Goal: Task Accomplishment & Management: Complete application form

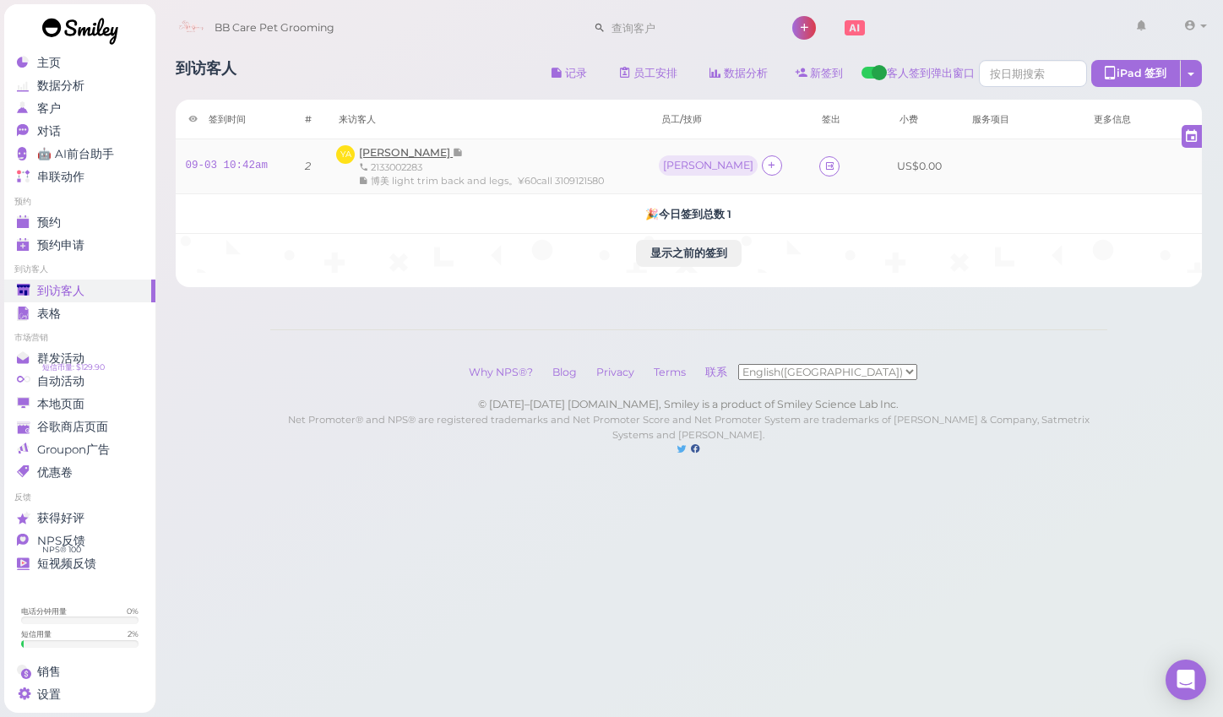
click at [432, 153] on span "[PERSON_NAME]" at bounding box center [406, 152] width 94 height 13
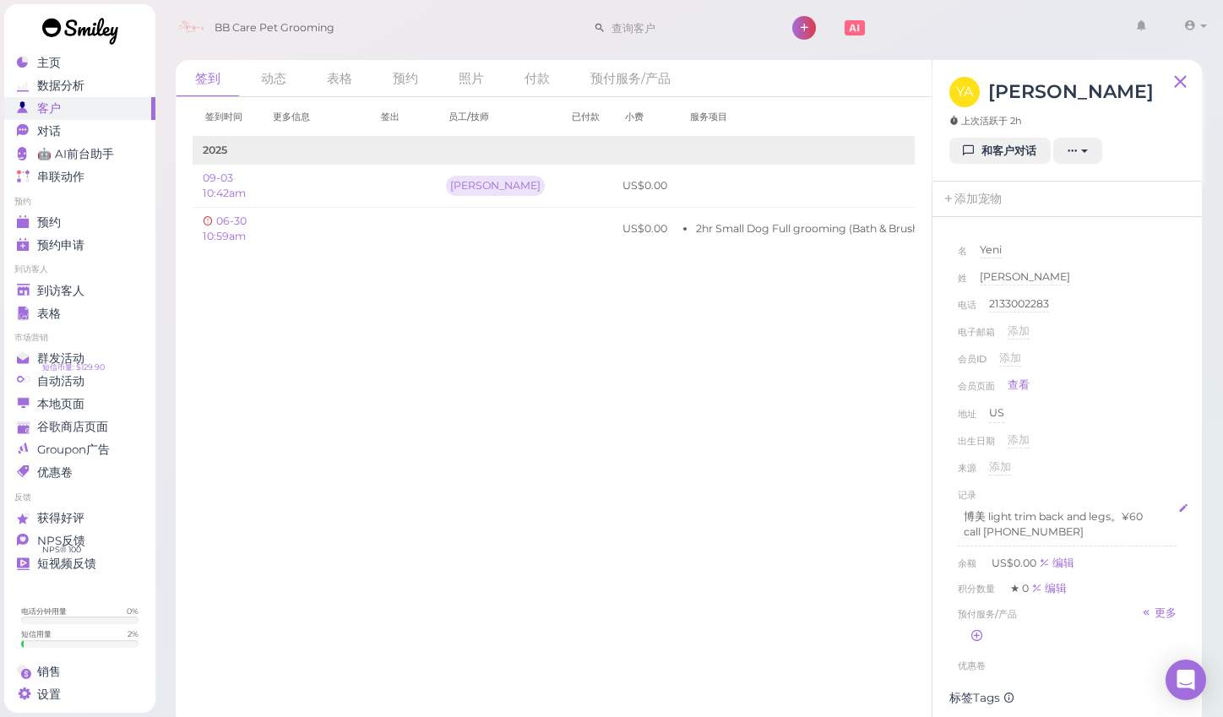
click at [1122, 519] on p "博美 light trim back and legs。¥60" at bounding box center [1067, 516] width 207 height 15
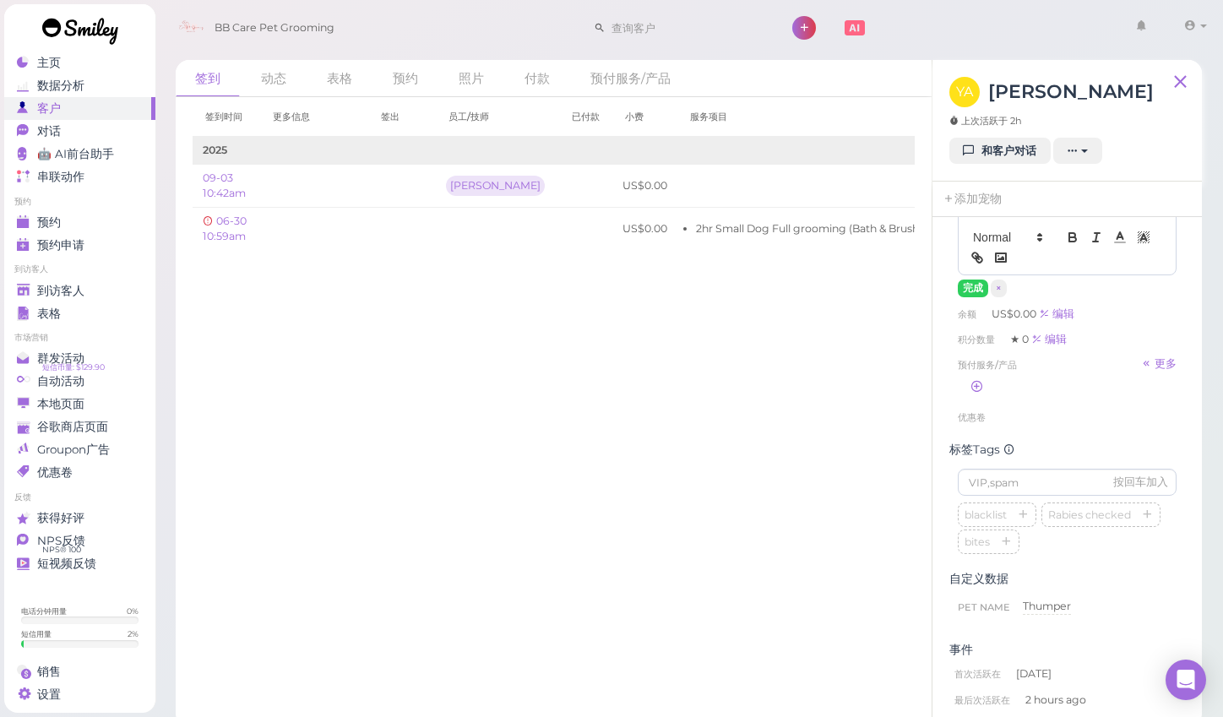
scroll to position [383, 0]
click at [973, 289] on button "完成" at bounding box center [973, 291] width 30 height 18
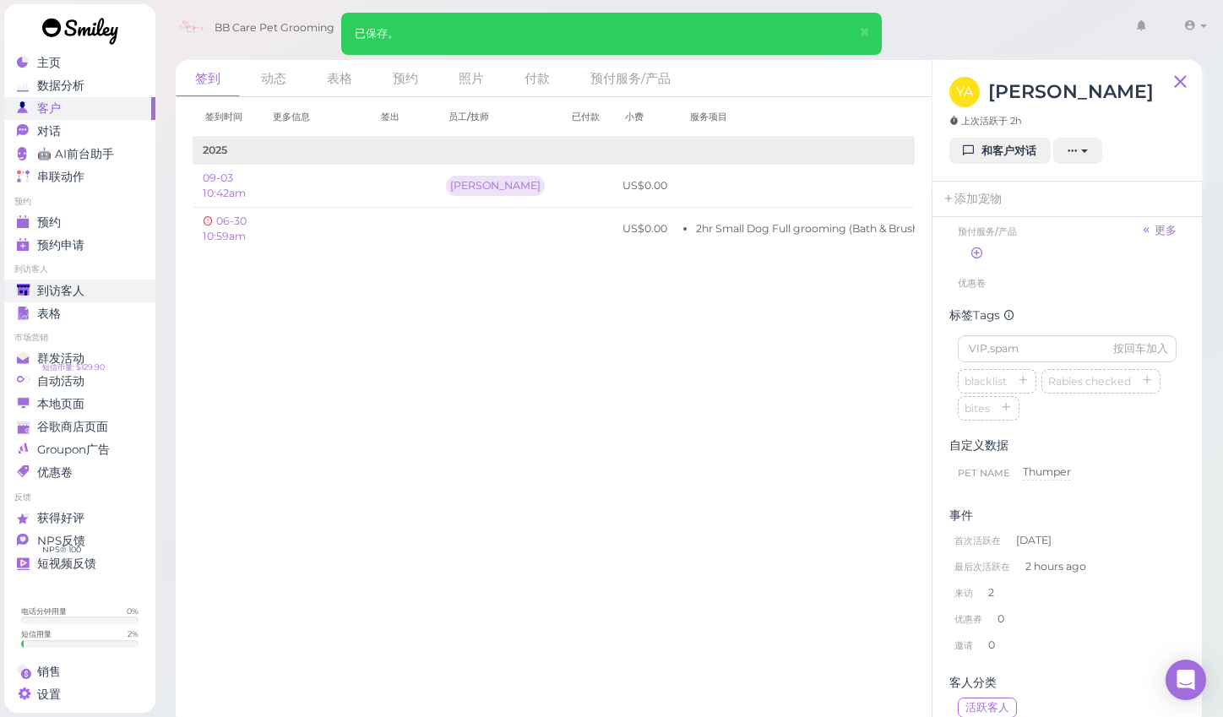
click at [64, 286] on span "到访客人" at bounding box center [60, 291] width 47 height 14
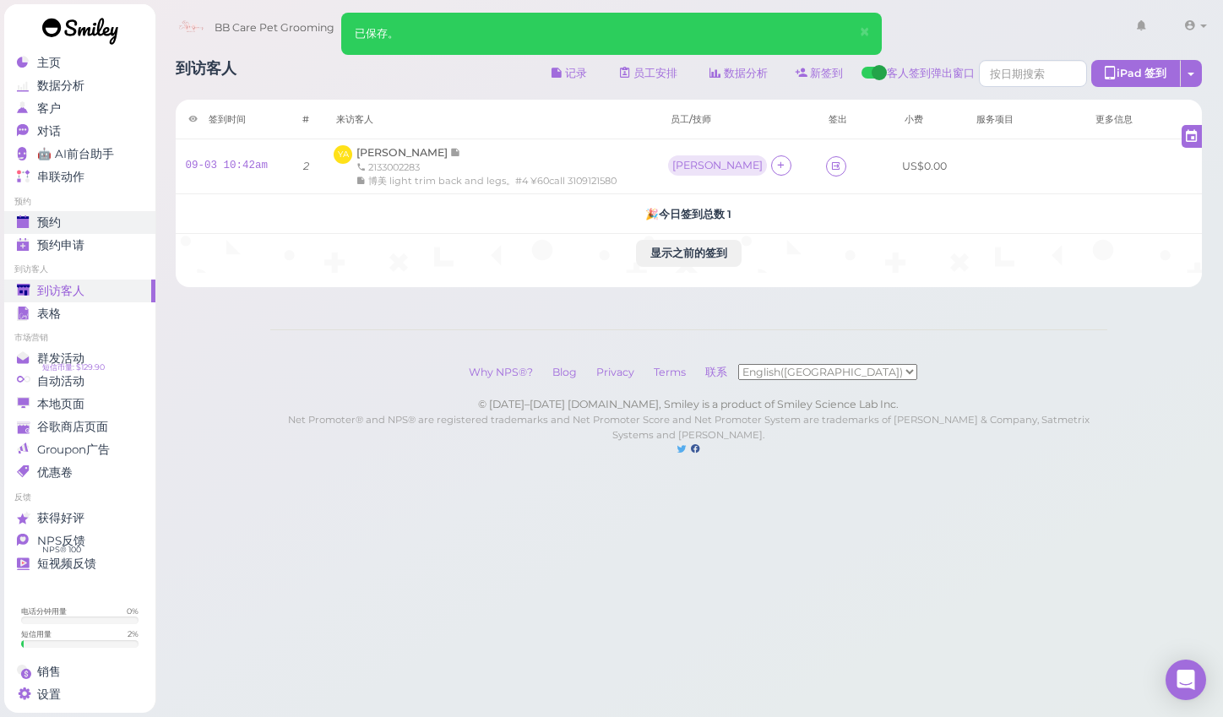
click at [63, 221] on div "预约" at bounding box center [78, 222] width 122 height 14
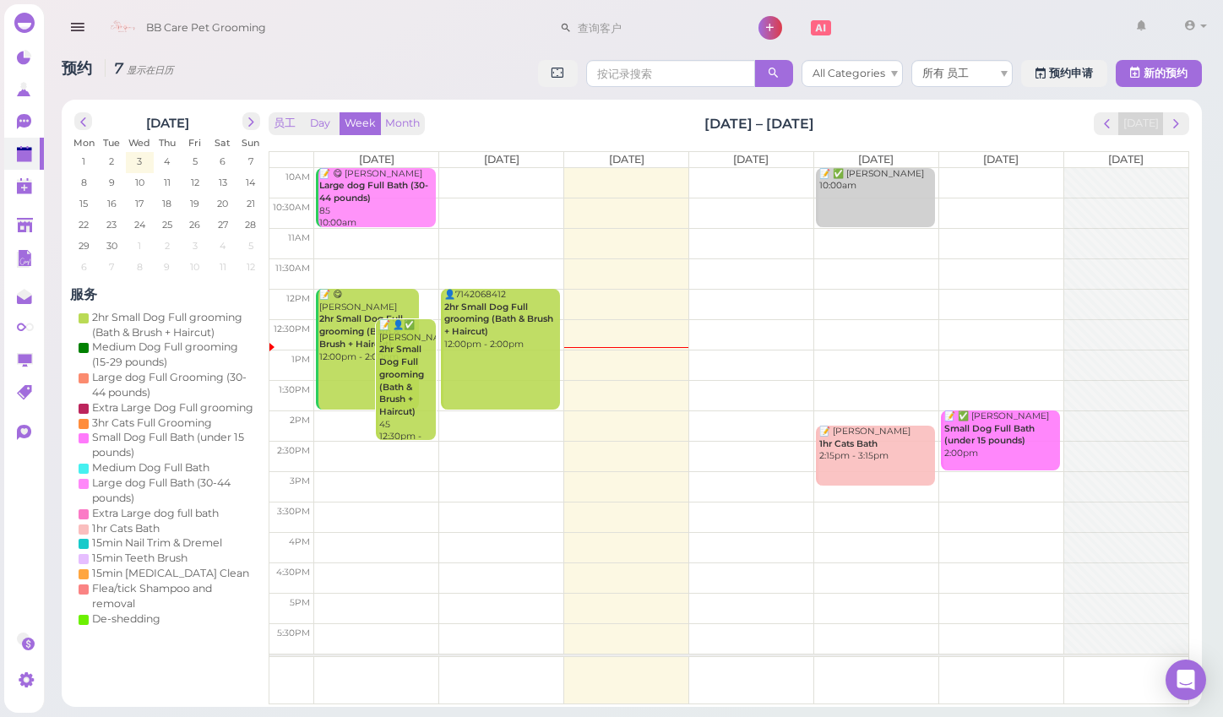
click at [736, 172] on td at bounding box center [751, 183] width 874 height 30
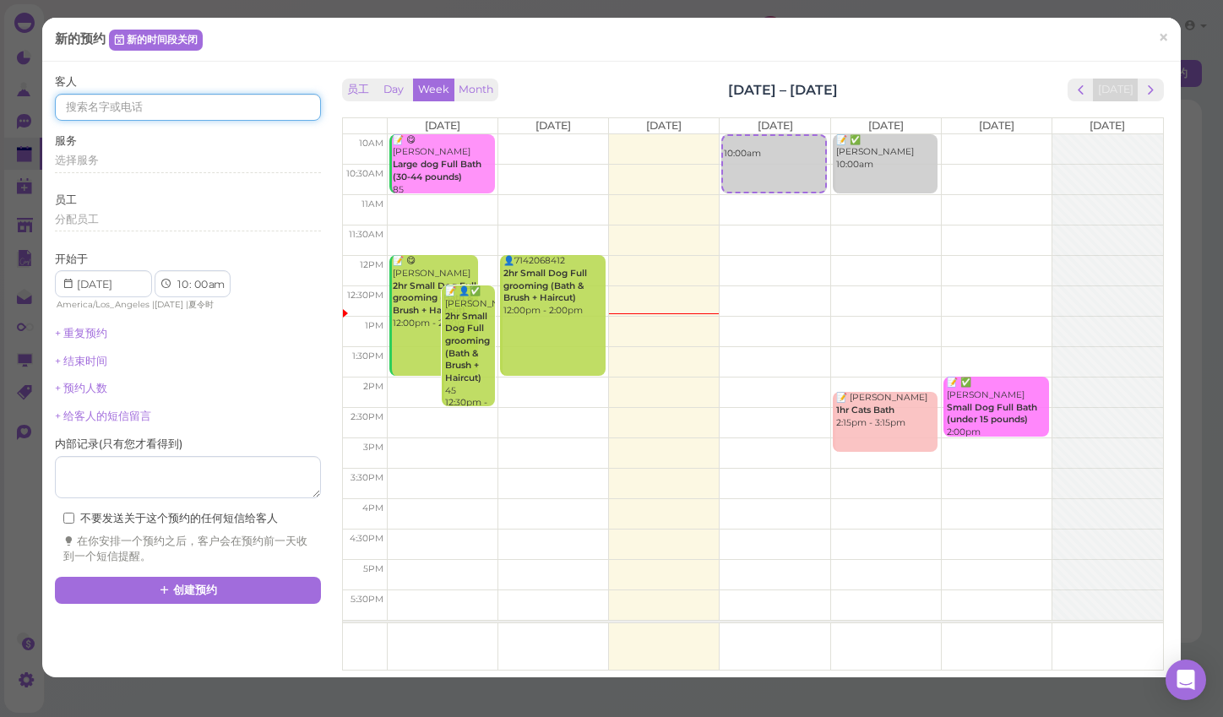
click at [239, 106] on input at bounding box center [187, 107] width 265 height 27
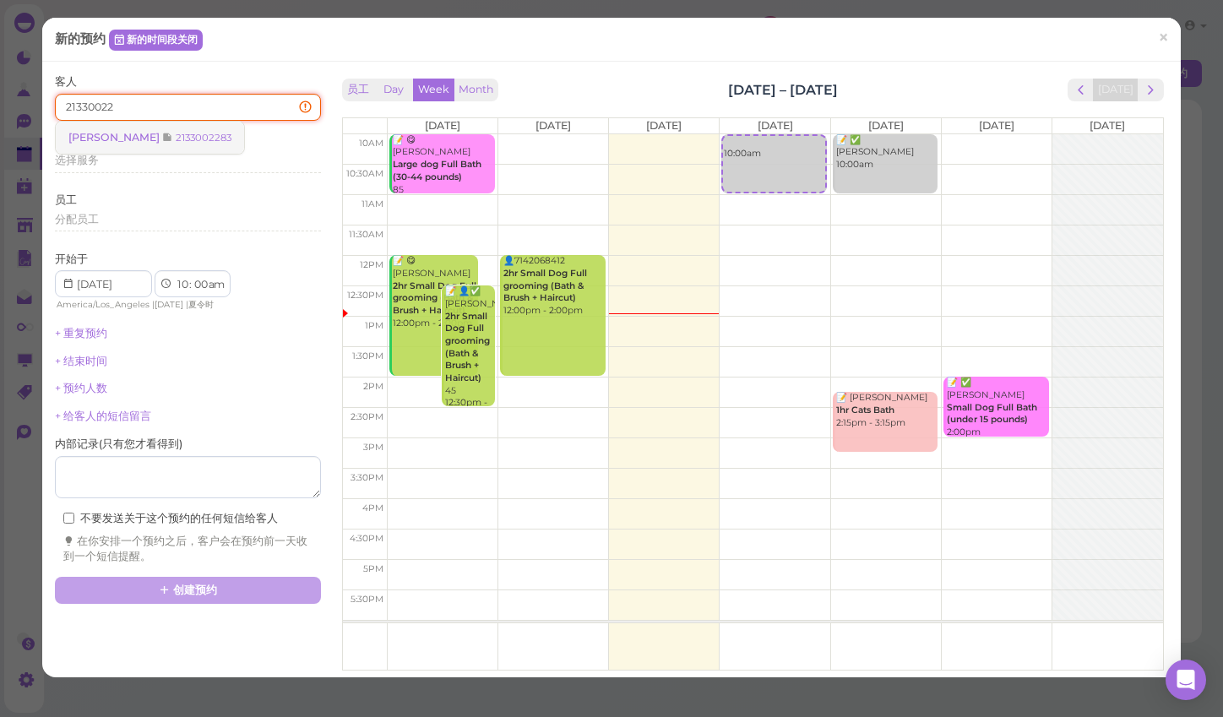
type input "21330022"
click at [91, 138] on span "[PERSON_NAME]" at bounding box center [115, 137] width 94 height 13
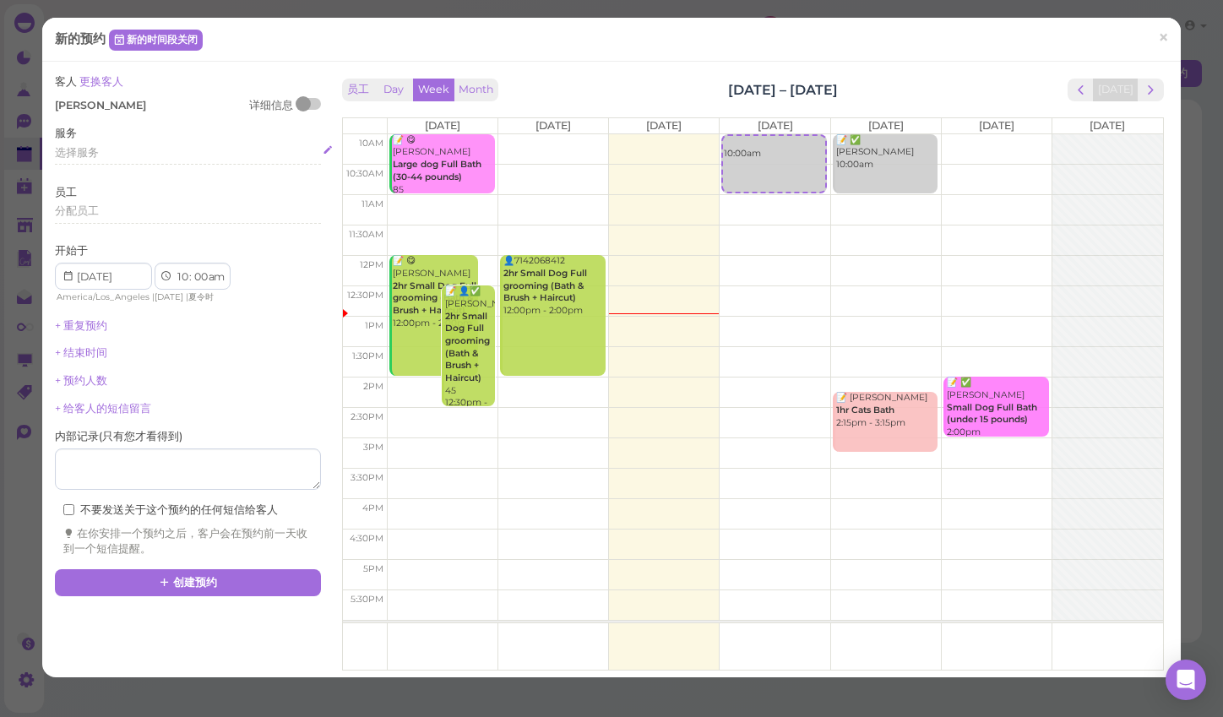
click at [105, 152] on div "选择服务" at bounding box center [187, 152] width 265 height 15
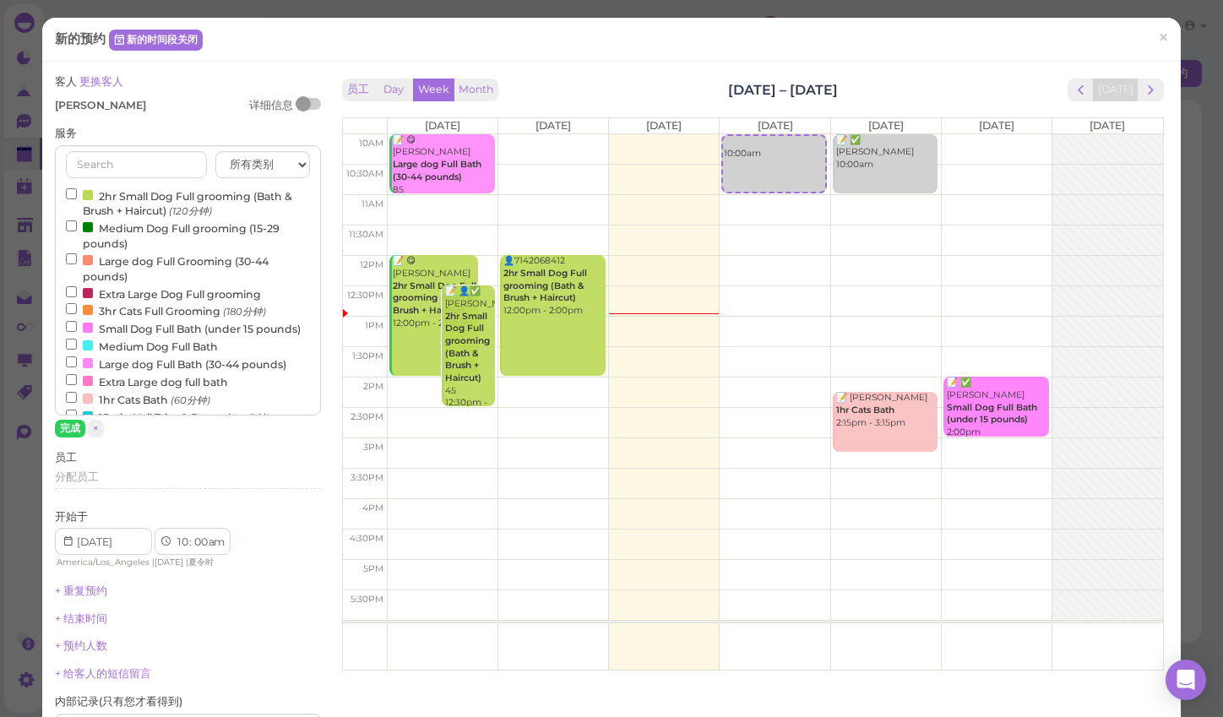
click at [111, 199] on label "2hr Small Dog Full grooming (Bath & Brush + Haircut) (120分钟)" at bounding box center [187, 203] width 243 height 33
click at [77, 199] on input "2hr Small Dog Full grooming (Bath & Brush + Haircut) (120分钟)" at bounding box center [71, 193] width 11 height 11
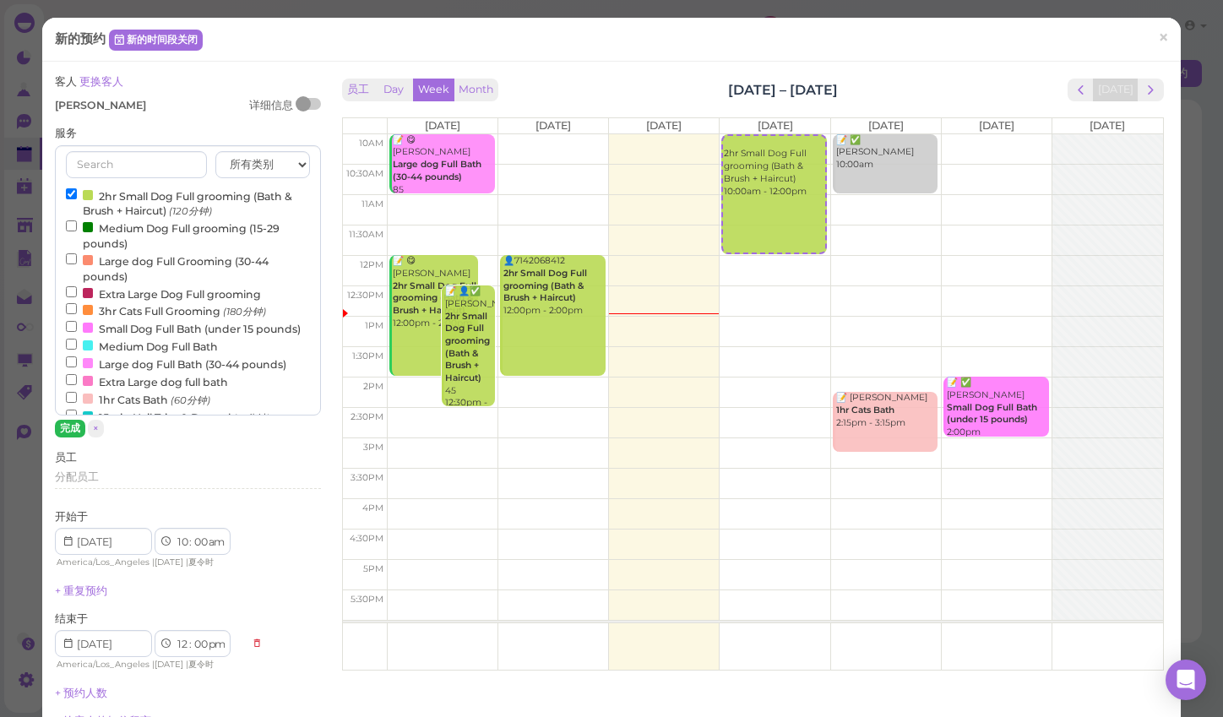
click at [72, 426] on button "完成" at bounding box center [70, 429] width 30 height 18
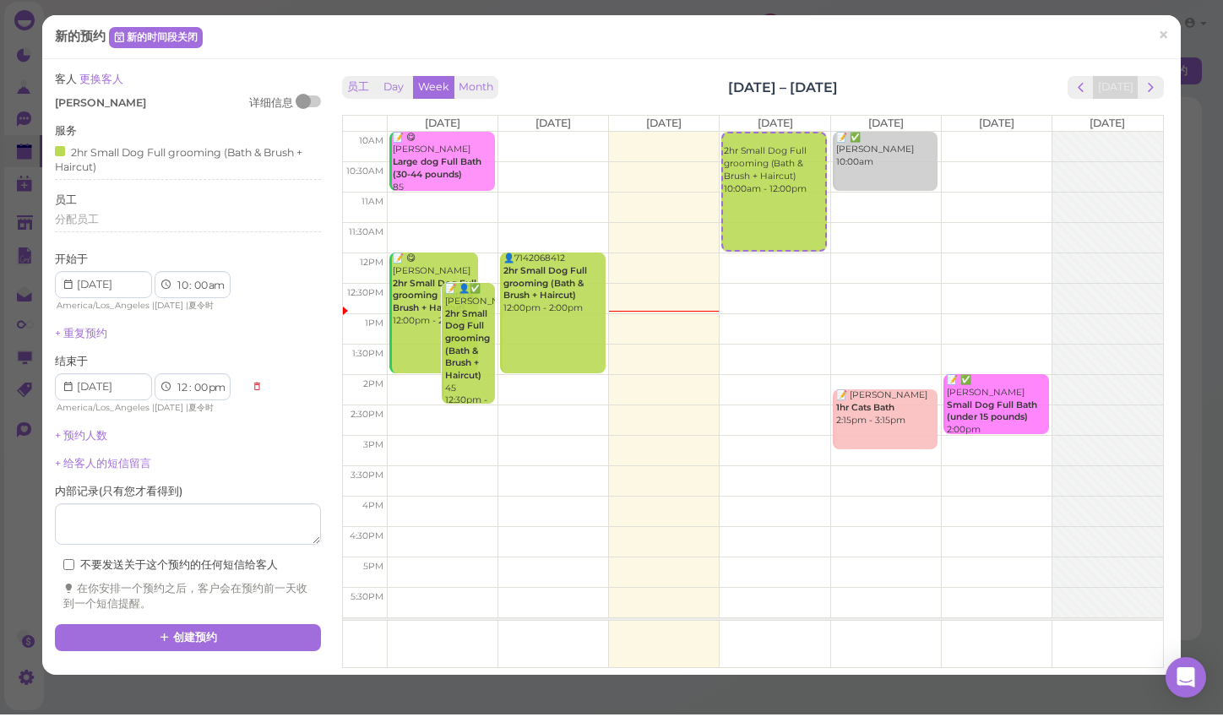
scroll to position [40, 0]
click at [260, 627] on button "创建预约" at bounding box center [187, 640] width 265 height 27
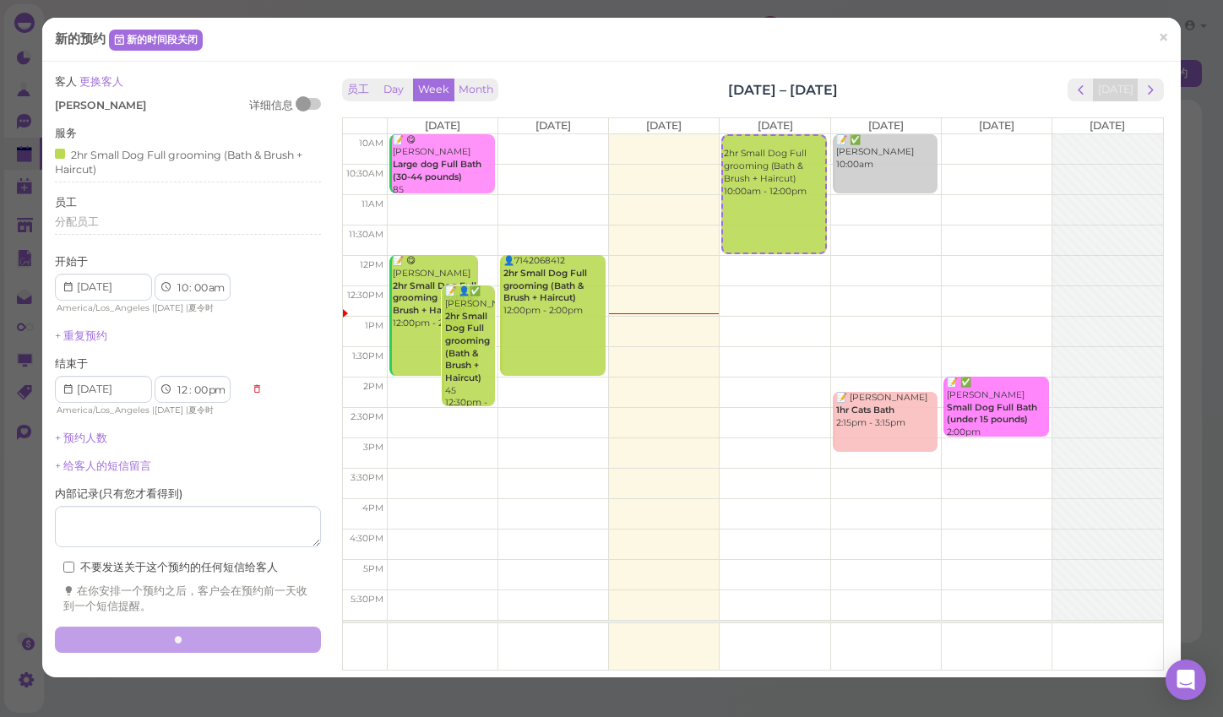
scroll to position [0, 0]
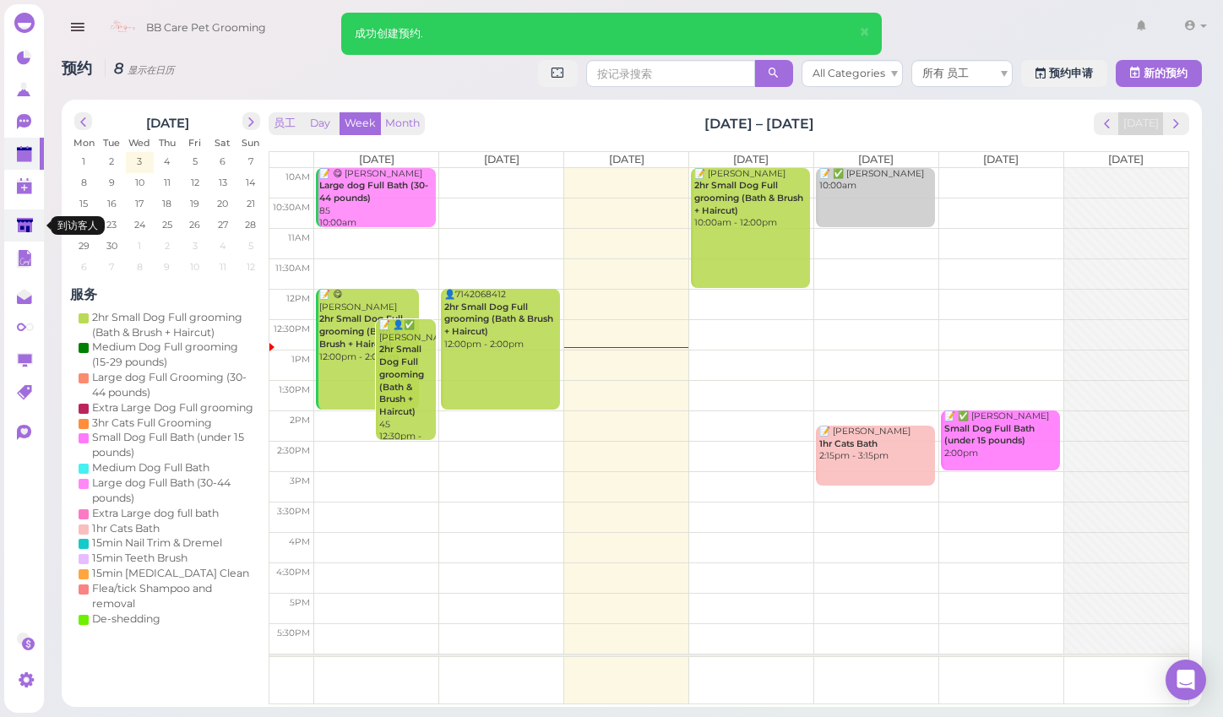
click at [20, 221] on icon at bounding box center [25, 226] width 16 height 13
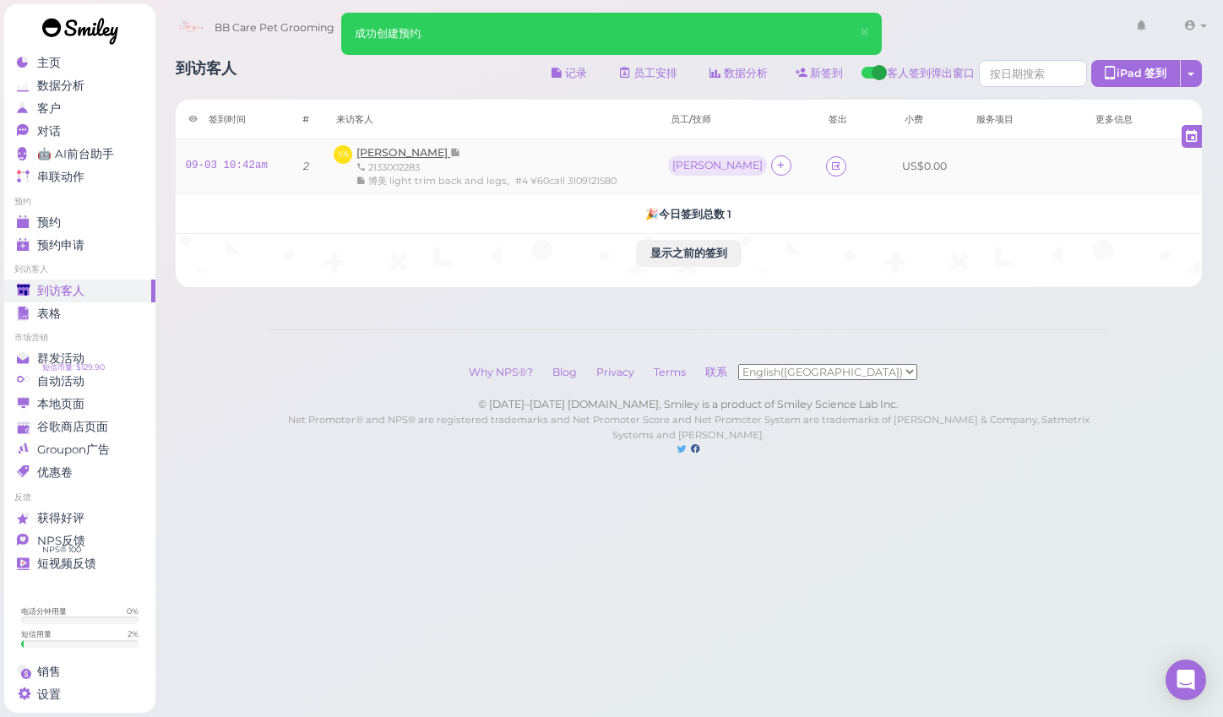
click at [394, 155] on span "[PERSON_NAME]" at bounding box center [404, 152] width 94 height 13
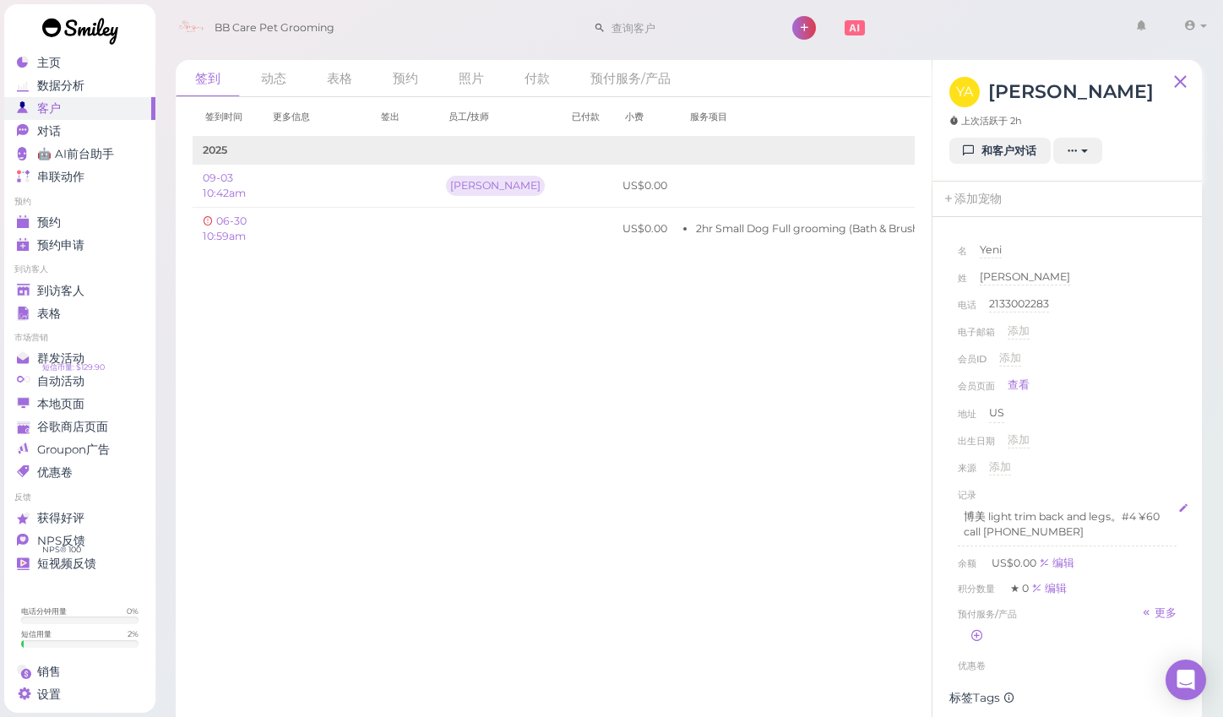
click at [1067, 535] on p "call [PHONE_NUMBER]" at bounding box center [1067, 532] width 207 height 15
click at [1124, 525] on p "call [PHONE_NUMBER]" at bounding box center [1067, 532] width 207 height 15
click at [1127, 519] on p "博美 light trim back and legs。#4 ¥60" at bounding box center [1067, 516] width 207 height 15
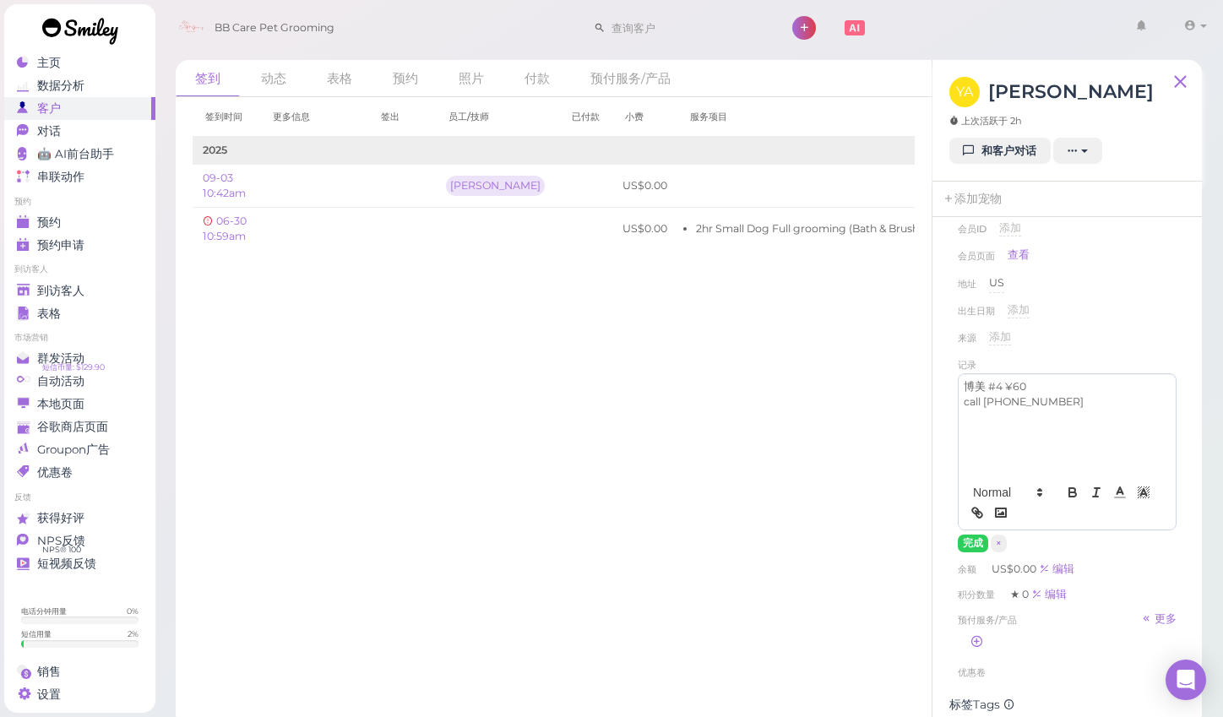
scroll to position [135, 0]
click at [978, 542] on button "完成" at bounding box center [973, 539] width 30 height 18
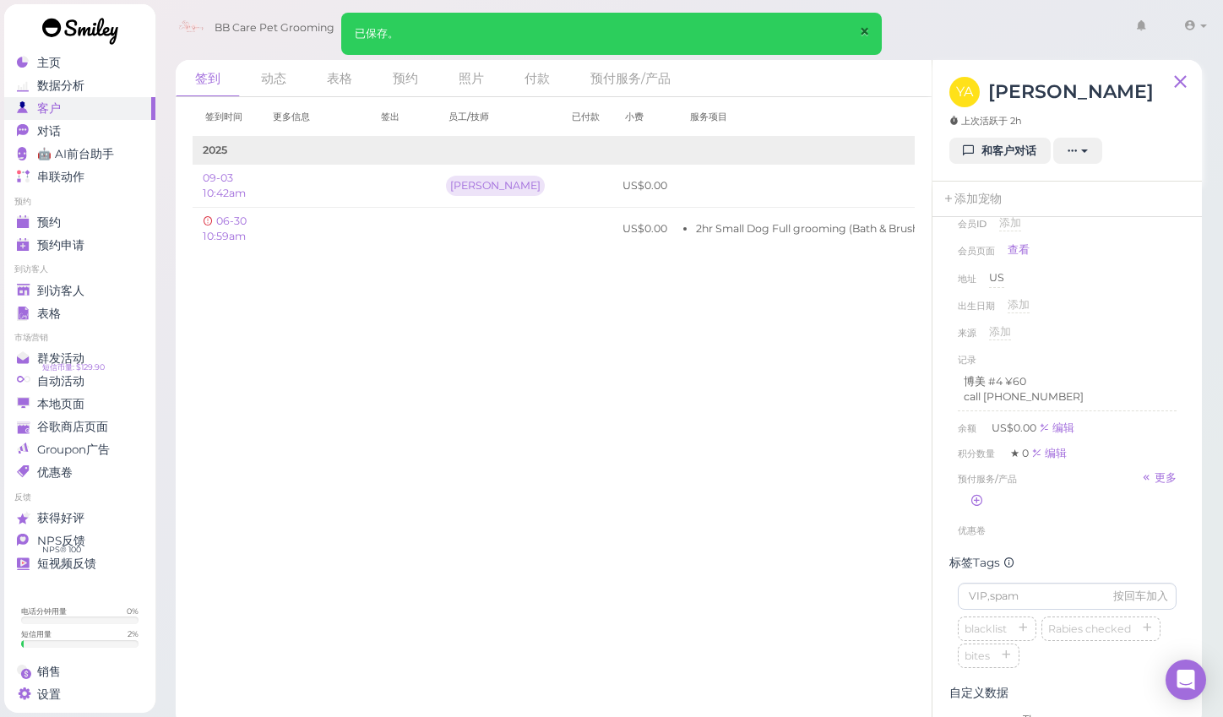
click at [862, 35] on span "×" at bounding box center [864, 32] width 11 height 24
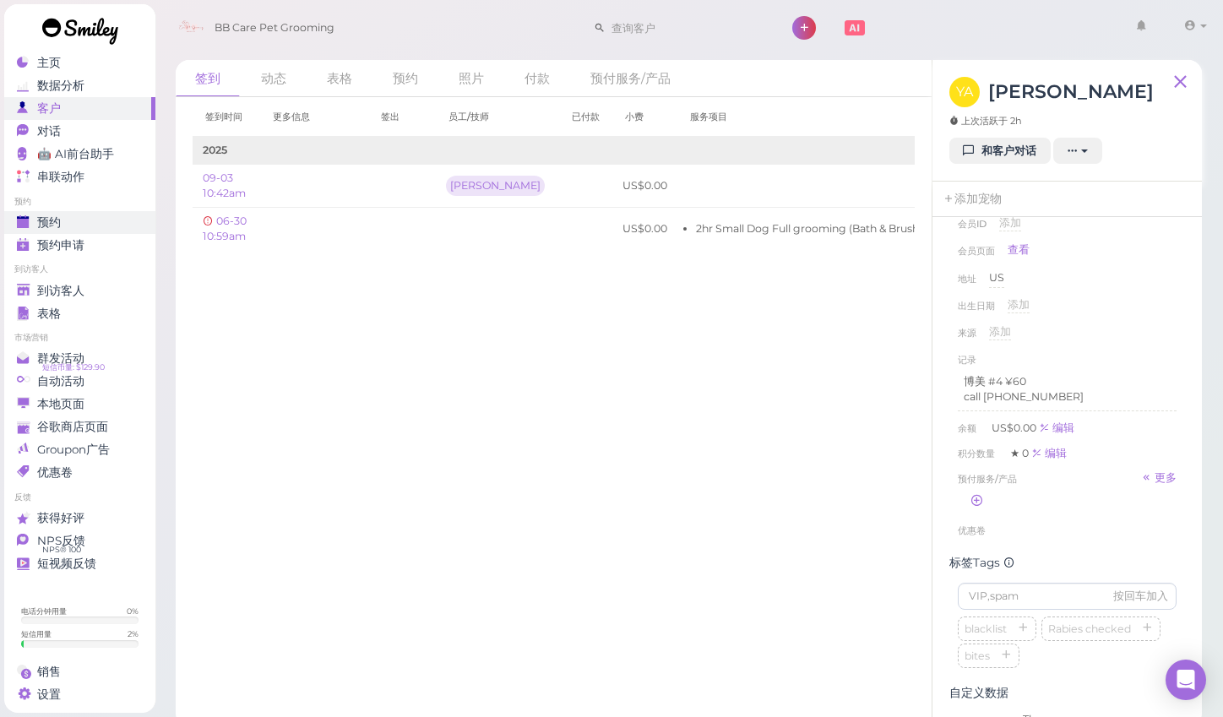
click at [110, 221] on div "预约" at bounding box center [78, 222] width 122 height 14
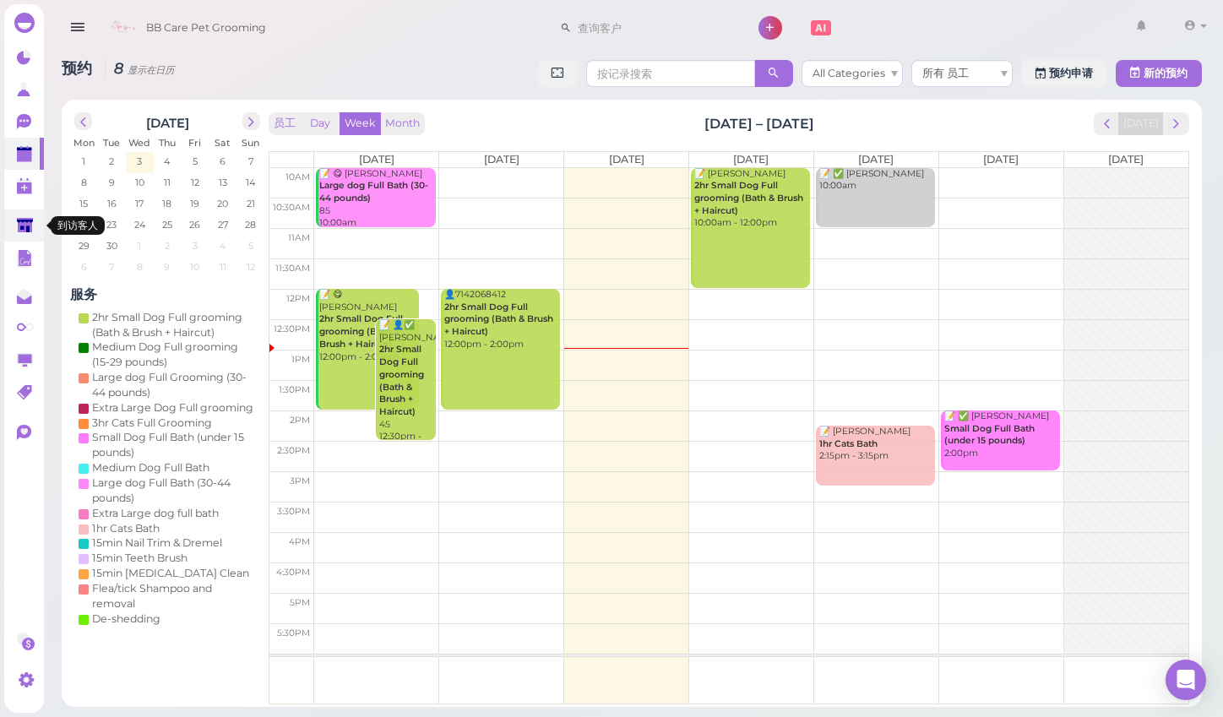
click at [26, 220] on icon at bounding box center [25, 226] width 16 height 13
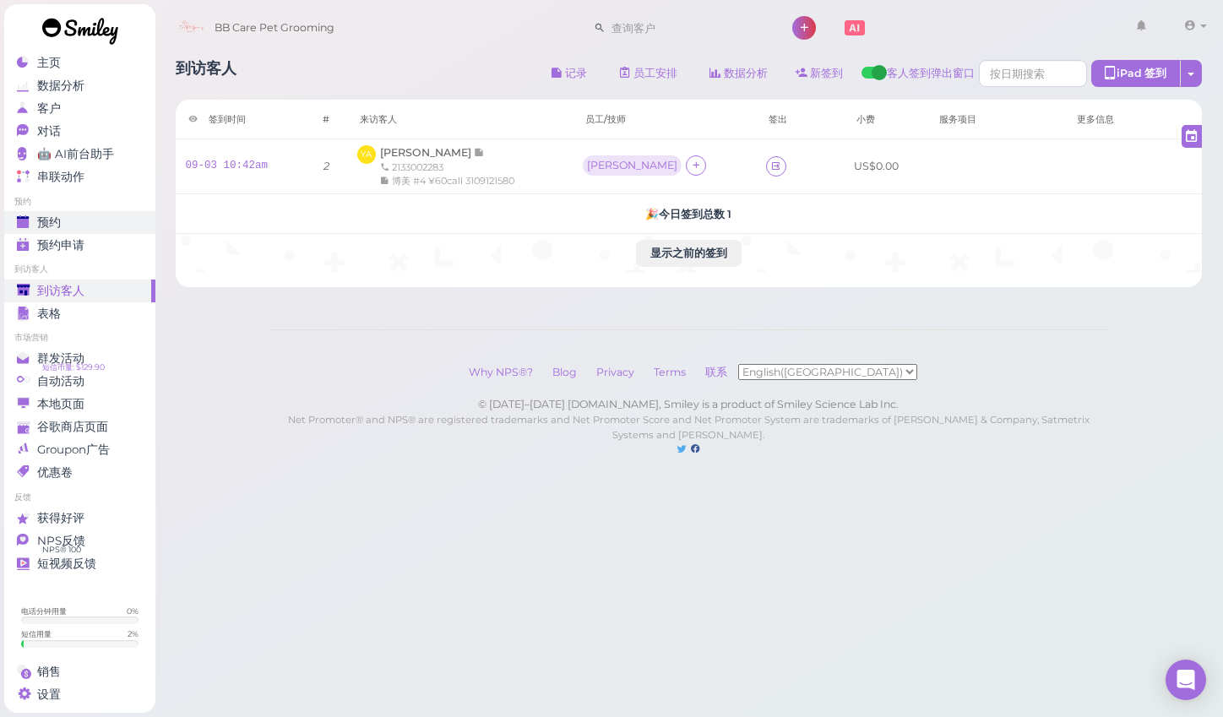
click at [59, 221] on span "预约" at bounding box center [49, 222] width 24 height 14
